Goal: Task Accomplishment & Management: Manage account settings

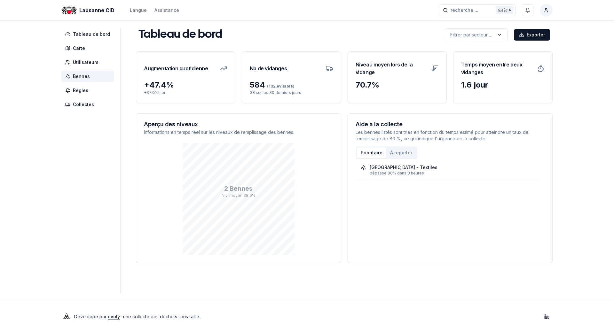
click at [88, 79] on span "Bennes" at bounding box center [81, 76] width 17 height 6
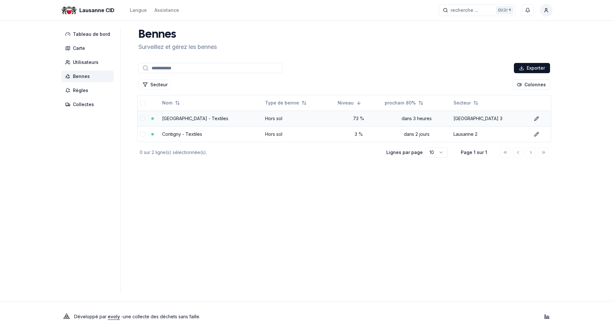
click at [198, 121] on td "[GEOGRAPHIC_DATA] - Textiles" at bounding box center [211, 119] width 103 height 16
click at [198, 118] on link "Parc de la Rouvraie - Textiles" at bounding box center [195, 118] width 66 height 5
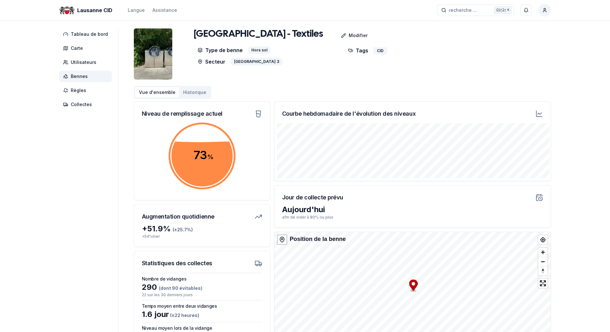
click at [81, 76] on span "Bennes" at bounding box center [79, 76] width 17 height 6
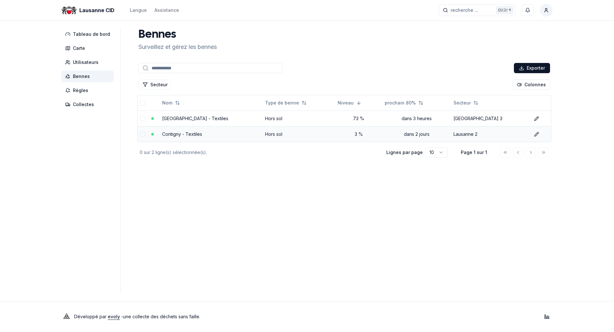
click at [183, 136] on link "Contigny - Textiles" at bounding box center [182, 134] width 40 height 5
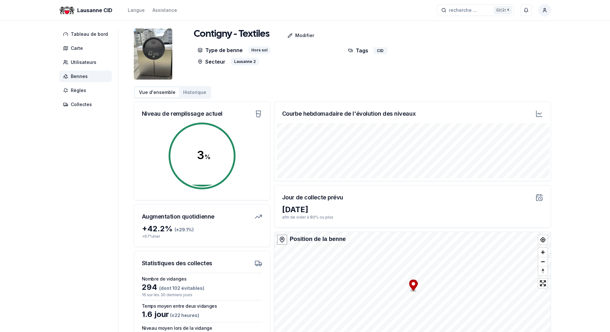
click at [78, 77] on span "Bennes" at bounding box center [79, 76] width 17 height 6
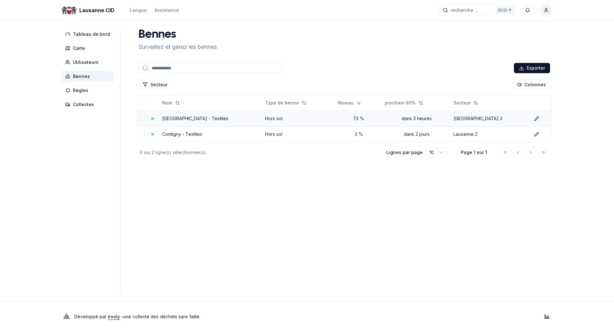
click at [194, 117] on link "Parc de la Rouvraie - Textiles" at bounding box center [195, 118] width 66 height 5
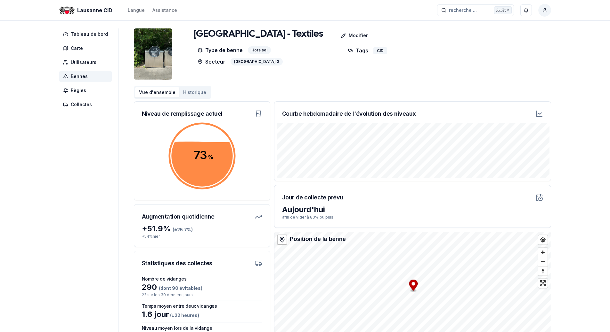
click at [84, 78] on span "Bennes" at bounding box center [79, 76] width 17 height 6
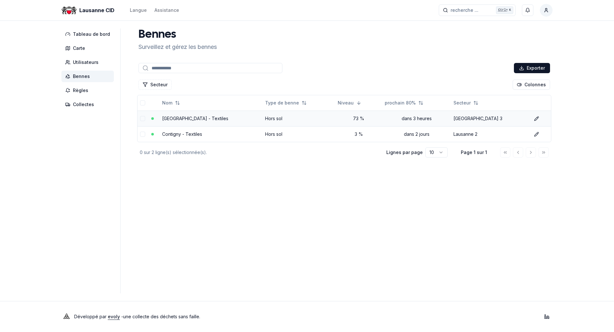
click at [187, 119] on link "Parc de la Rouvraie - Textiles" at bounding box center [195, 118] width 66 height 5
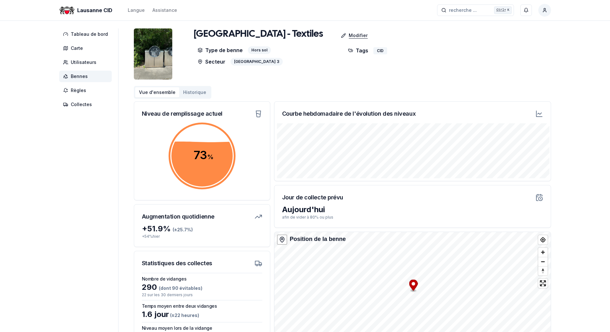
click at [348, 35] on p "Modifier" at bounding box center [357, 35] width 19 height 6
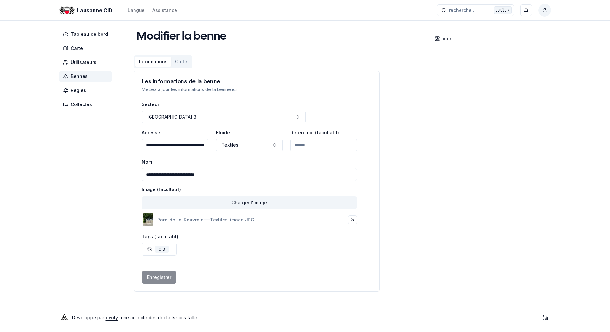
click at [82, 77] on span "Bennes" at bounding box center [79, 76] width 17 height 6
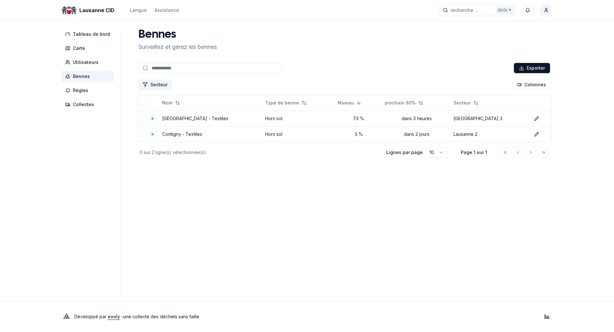
click at [154, 85] on button "Secteur" at bounding box center [155, 85] width 33 height 10
click at [153, 220] on main "Bennes Surveillez et gérez les bennes Exporter Secteur Colonnes Nom Type de ben…" at bounding box center [344, 160] width 417 height 265
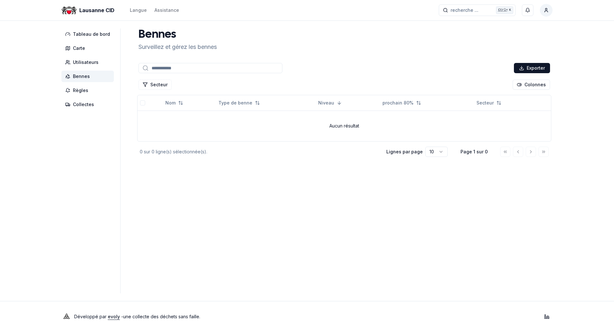
click at [230, 217] on main "Bennes Surveillez et gérez les bennes Exporter Secteur Colonnes Nom Type de ben…" at bounding box center [344, 160] width 417 height 265
click at [84, 79] on span "Bennes" at bounding box center [81, 76] width 17 height 6
click at [80, 62] on span "Utilisateurs" at bounding box center [86, 62] width 26 height 6
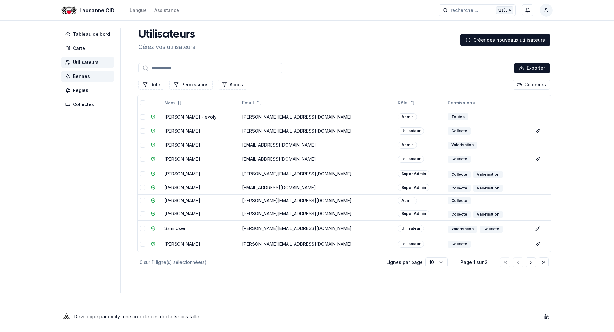
click at [85, 76] on span "Bennes" at bounding box center [81, 76] width 17 height 6
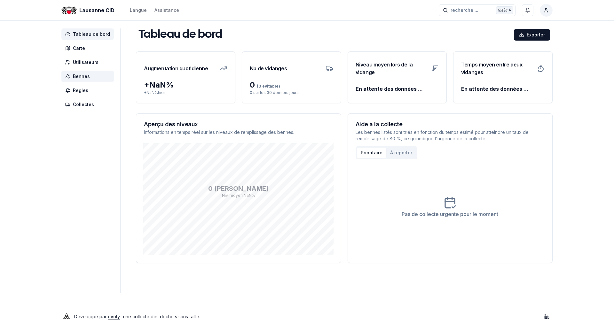
click at [72, 76] on span "Bennes" at bounding box center [87, 77] width 52 height 12
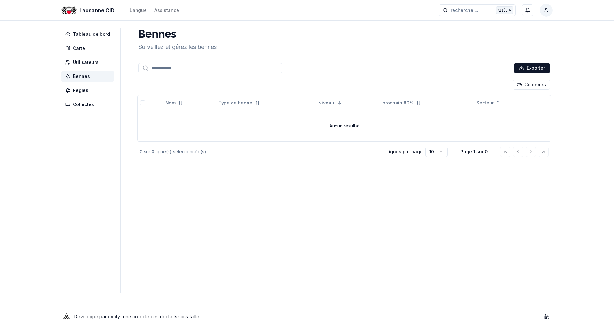
click at [83, 76] on span "Bennes" at bounding box center [81, 76] width 17 height 6
click at [89, 32] on span "Tableau de bord" at bounding box center [91, 34] width 37 height 6
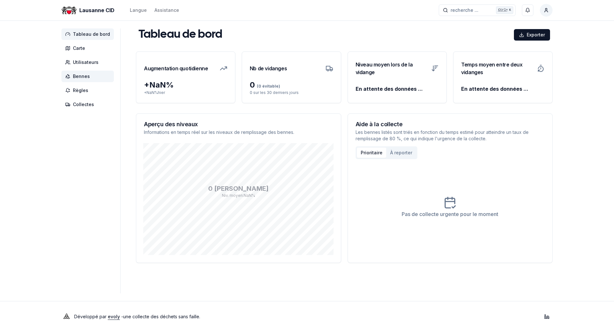
click at [81, 77] on span "Bennes" at bounding box center [81, 76] width 17 height 6
click at [81, 75] on span "Bennes" at bounding box center [81, 76] width 17 height 6
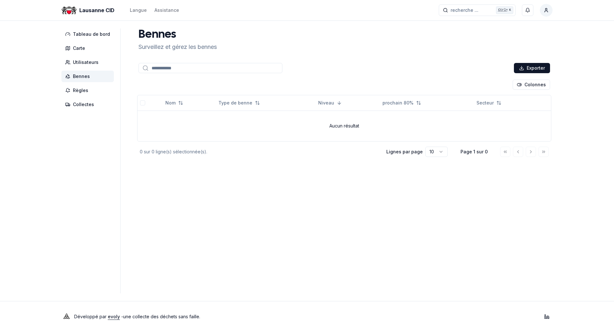
click at [166, 68] on input at bounding box center [211, 68] width 144 height 10
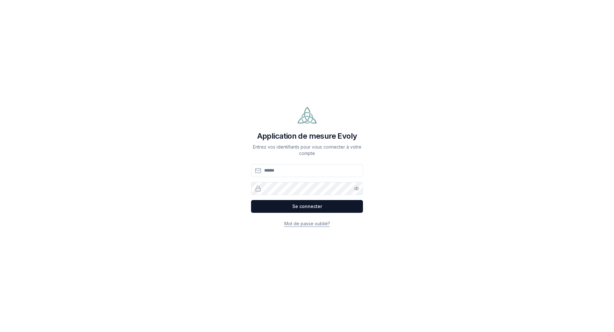
click at [283, 173] on input "E-mail" at bounding box center [307, 170] width 112 height 13
type input "**********"
click at [355, 190] on icon "button" at bounding box center [357, 188] width 4 height 3
click at [303, 208] on font "Se connecter" at bounding box center [307, 206] width 30 height 5
type input "**********"
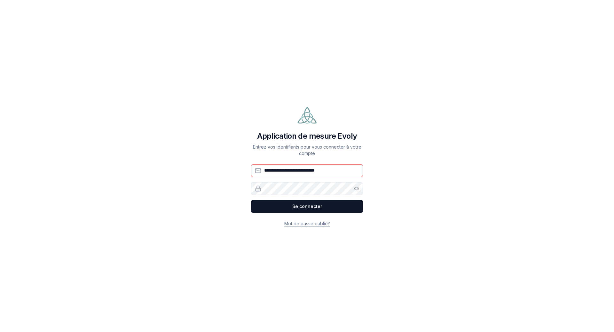
click at [358, 190] on div "Afficher le mot de passe" at bounding box center [307, 188] width 112 height 13
click at [356, 188] on icon "button" at bounding box center [356, 188] width 5 height 5
click at [307, 206] on font "Se connecter" at bounding box center [307, 206] width 30 height 5
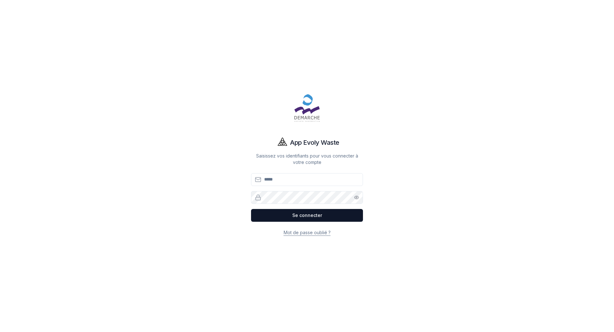
click at [306, 180] on input "Email" at bounding box center [307, 179] width 112 height 13
type input "**********"
click at [446, 145] on div "**********" at bounding box center [307, 166] width 512 height 332
click at [251, 209] on button "Se connecter" at bounding box center [307, 215] width 112 height 13
